Goal: Information Seeking & Learning: Find specific fact

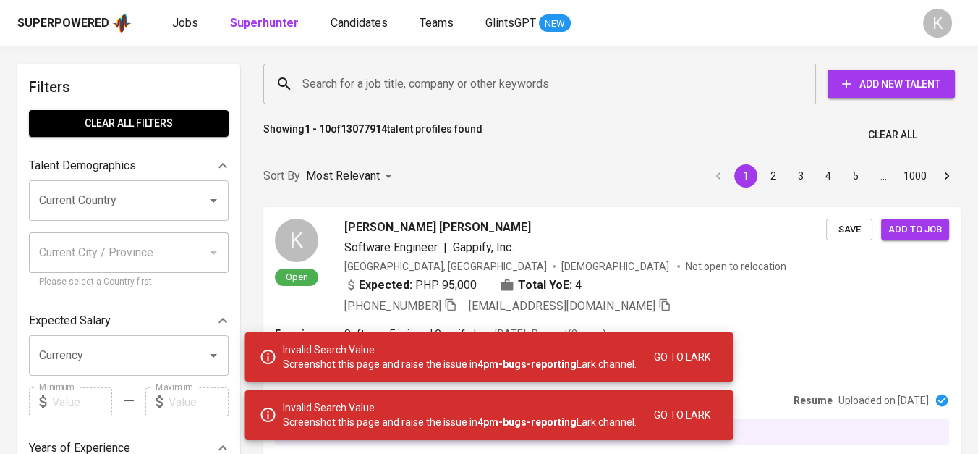
click at [389, 105] on div "Search for a job title, company or other keywords Search for a job title, compa…" at bounding box center [610, 84] width 698 height 46
click at [390, 82] on input "Search for a job title, company or other keywords" at bounding box center [543, 84] width 489 height 28
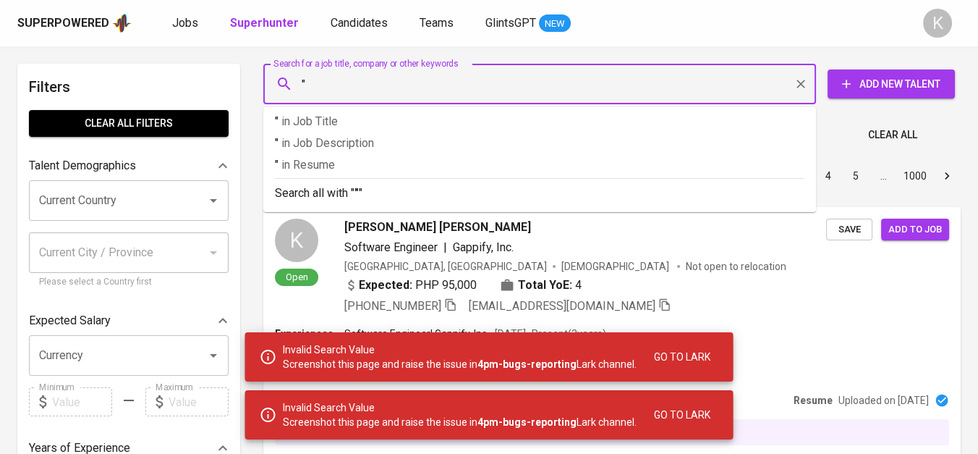
paste input "PT Bumi Konawe Mining"
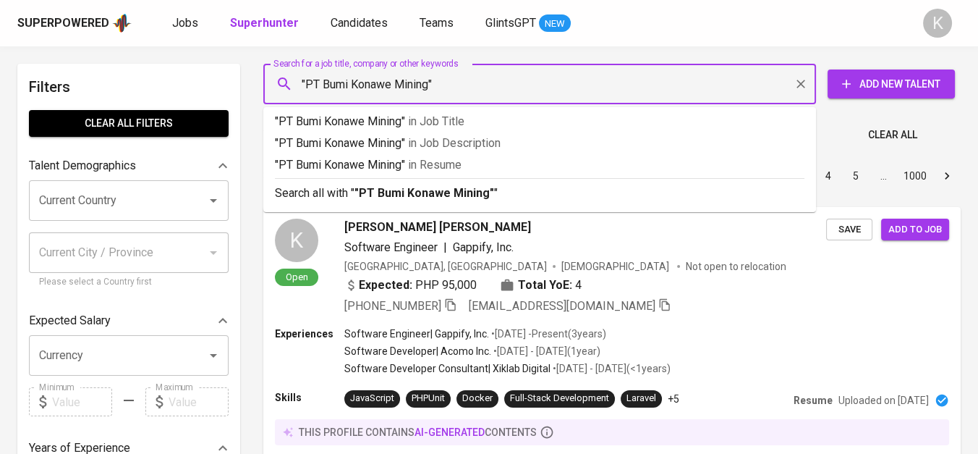
click at [322, 87] on input ""PT Bumi Konawe Mining"" at bounding box center [543, 84] width 489 height 28
type input ""Bumi Konawe Mining""
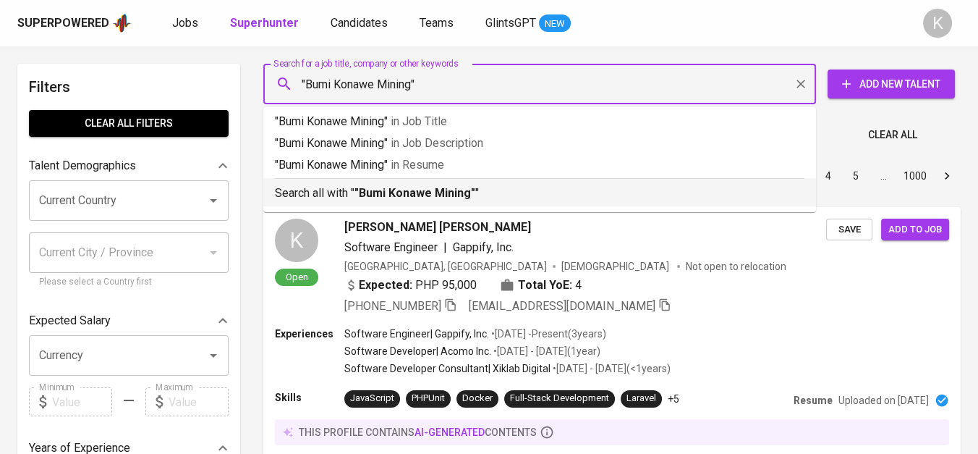
click at [381, 186] on b ""Bumi Konawe Mining"" at bounding box center [415, 193] width 121 height 14
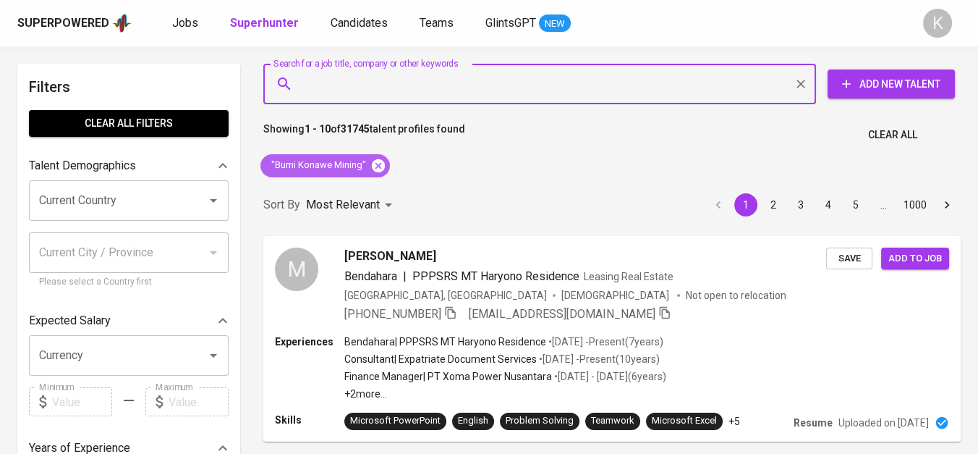
click at [381, 161] on icon at bounding box center [378, 164] width 13 height 13
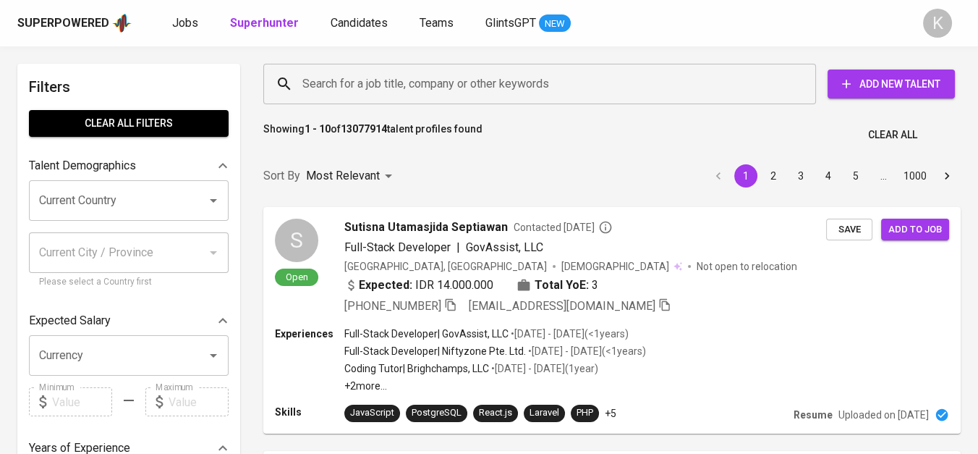
click at [375, 88] on input "Search for a job title, company or other keywords" at bounding box center [543, 84] width 489 height 28
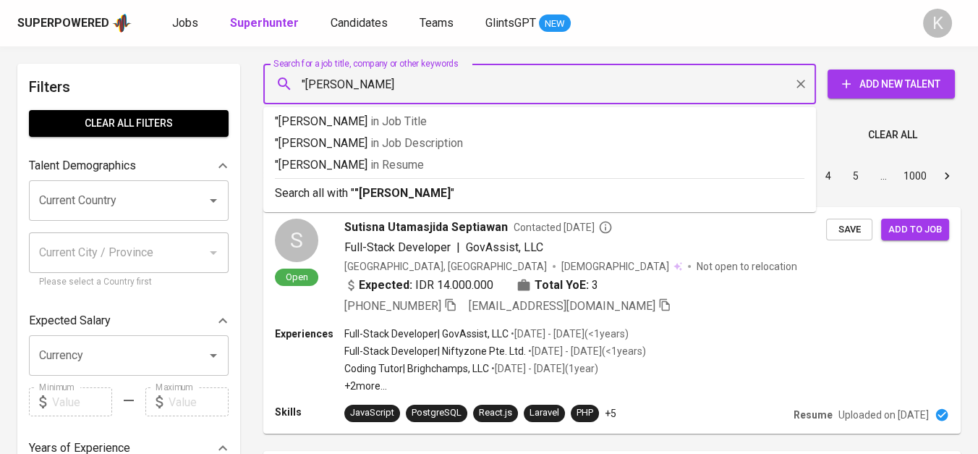
type input ""[PERSON_NAME]""
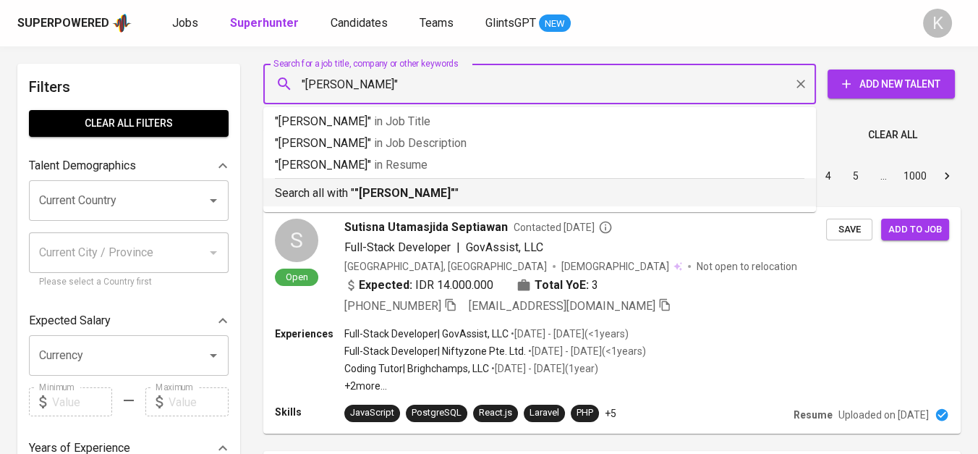
click at [405, 185] on p "Search all with " "[PERSON_NAME]" "" at bounding box center [540, 193] width 530 height 17
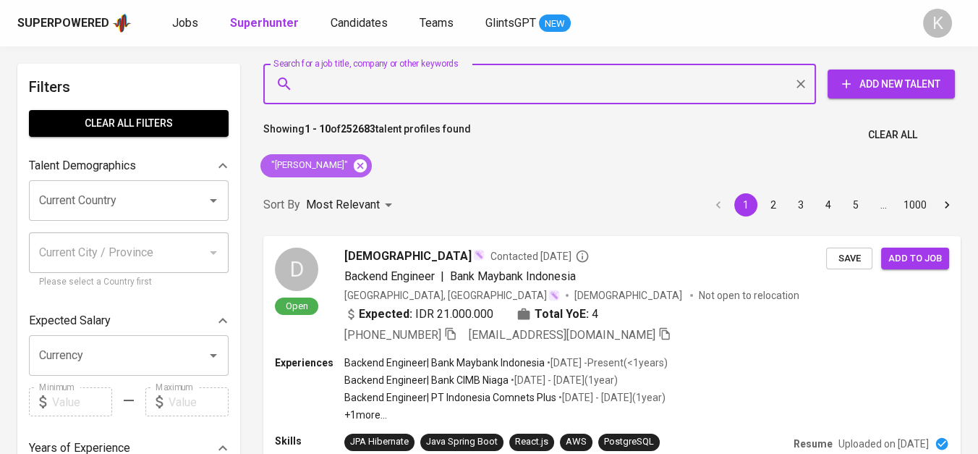
click at [354, 167] on icon at bounding box center [360, 164] width 13 height 13
